Goal: Transaction & Acquisition: Purchase product/service

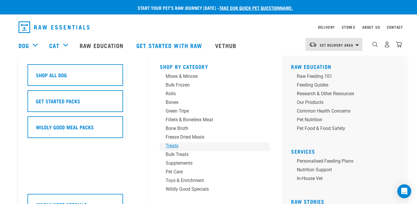
click at [175, 146] on div "Treats" at bounding box center [211, 146] width 90 height 7
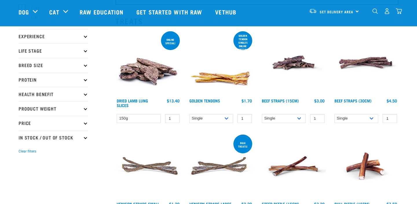
scroll to position [59, 0]
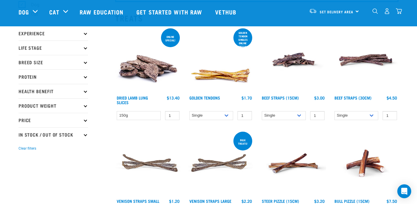
click at [361, 59] on img at bounding box center [366, 60] width 66 height 66
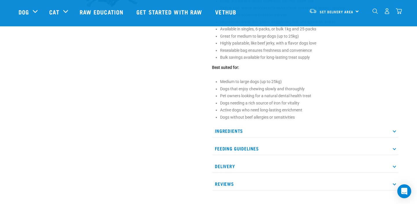
scroll to position [266, 0]
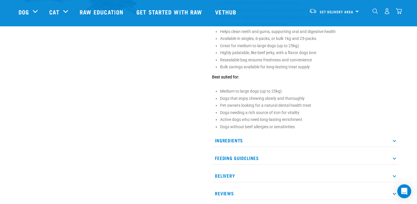
click at [393, 141] on p "Ingredients" at bounding box center [305, 140] width 187 height 13
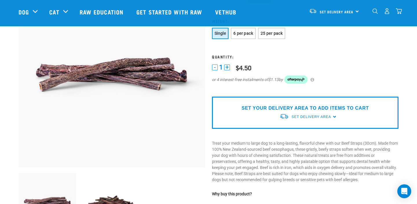
scroll to position [60, 0]
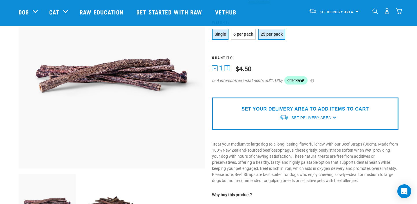
click at [267, 36] on span "25 per pack" at bounding box center [272, 34] width 22 height 5
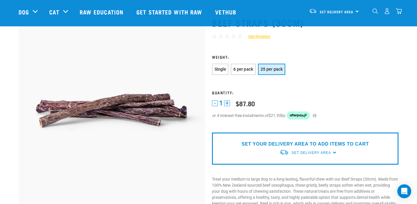
scroll to position [25, 0]
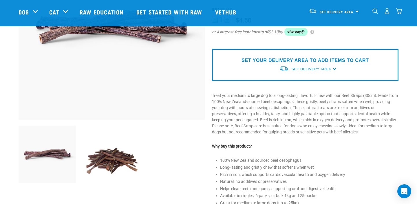
scroll to position [124, 0]
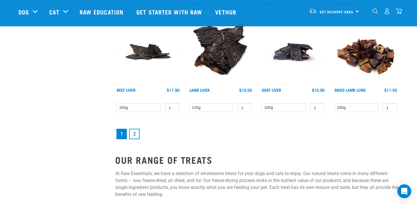
scroll to position [790, 0]
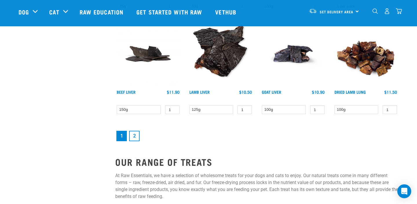
click at [135, 139] on link "2" at bounding box center [134, 136] width 10 height 10
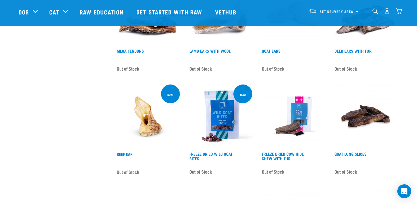
scroll to position [465, 0]
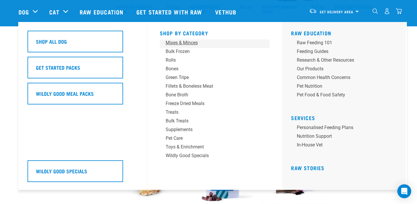
click at [178, 44] on div "Mixes & Minces" at bounding box center [211, 42] width 90 height 7
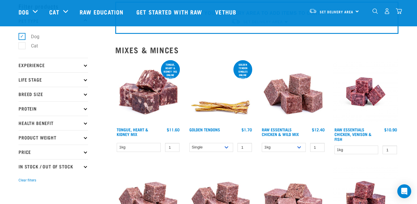
scroll to position [12, 0]
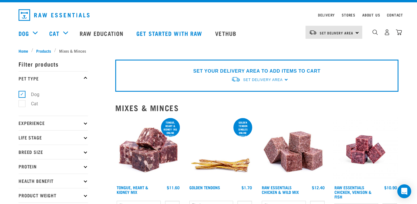
click at [285, 79] on div "SET YOUR DELIVERY AREA TO ADD ITEMS TO CART Set Delivery Area North Island Sout…" at bounding box center [257, 76] width 284 height 32
click at [345, 30] on link "Set Delivery Area" at bounding box center [337, 32] width 34 height 9
click at [329, 46] on link "[GEOGRAPHIC_DATA]" at bounding box center [334, 48] width 56 height 13
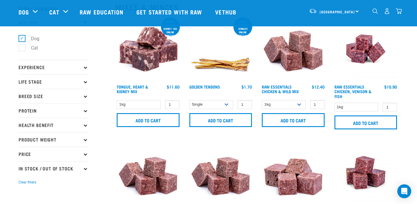
scroll to position [26, 0]
click at [85, 141] on icon at bounding box center [85, 139] width 3 height 3
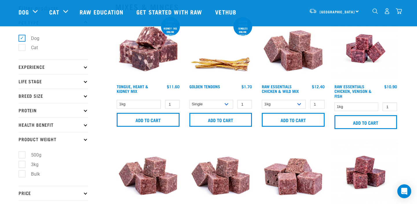
click at [24, 166] on label "3kg" at bounding box center [31, 164] width 19 height 7
click at [22, 166] on input "3kg" at bounding box center [21, 164] width 4 height 4
checkbox input "true"
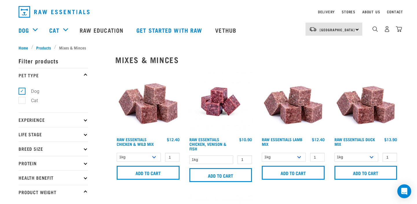
scroll to position [17, 0]
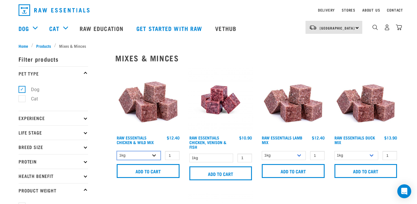
select select "709"
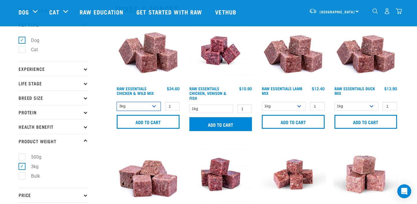
scroll to position [21, 0]
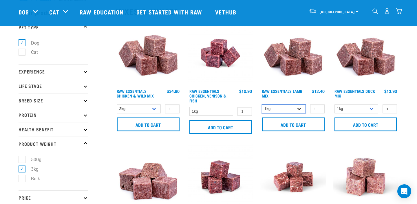
select select "24"
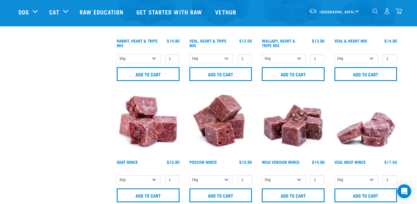
scroll to position [575, 0]
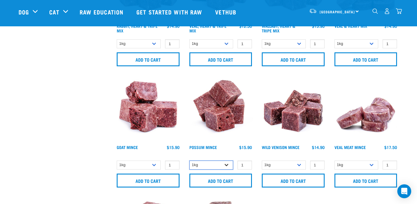
select select "457"
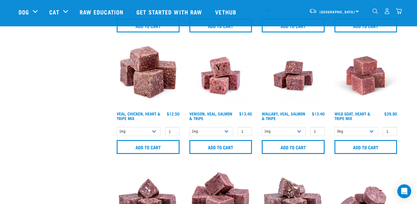
scroll to position [365, 0]
select select "45457"
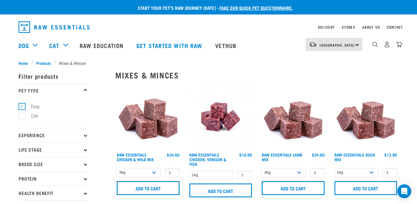
scroll to position [0, 0]
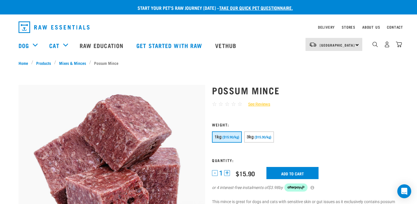
scroll to position [73, 0]
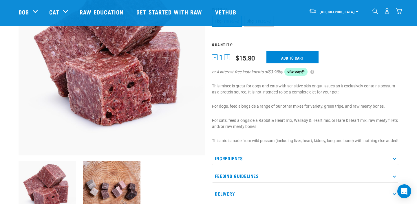
click at [380, 165] on p "Ingredients" at bounding box center [305, 158] width 187 height 13
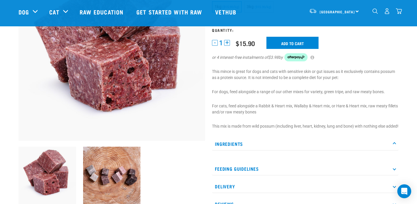
scroll to position [85, 0]
